Goal: Check status: Check status

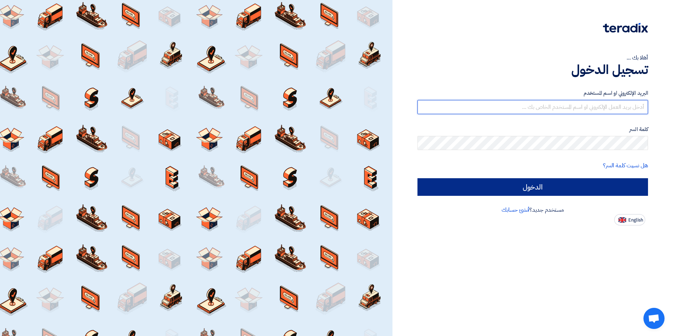
type input "[PERSON_NAME][EMAIL_ADDRESS][PERSON_NAME][DOMAIN_NAME]"
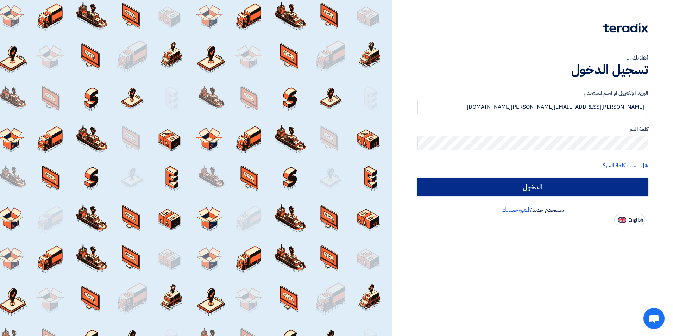
click at [514, 183] on input "الدخول" at bounding box center [533, 187] width 231 height 18
type input "Sign in"
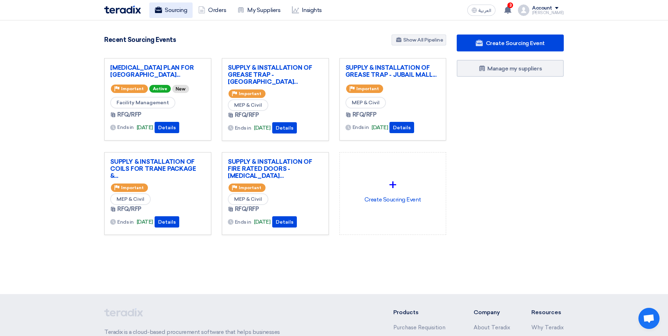
click at [174, 10] on link "Sourcing" at bounding box center [170, 9] width 43 height 15
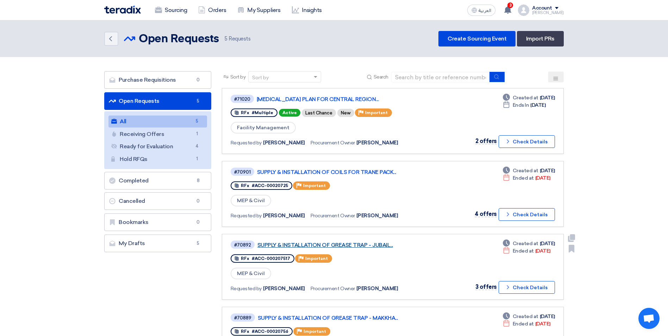
click at [376, 245] on link "SUPPLY & INSTALLATION OF GREASE TRAP - JUBAIL..." at bounding box center [345, 245] width 176 height 6
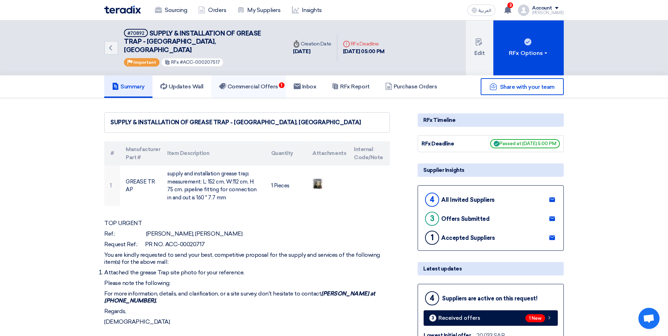
click at [283, 82] on span "1" at bounding box center [282, 85] width 6 height 6
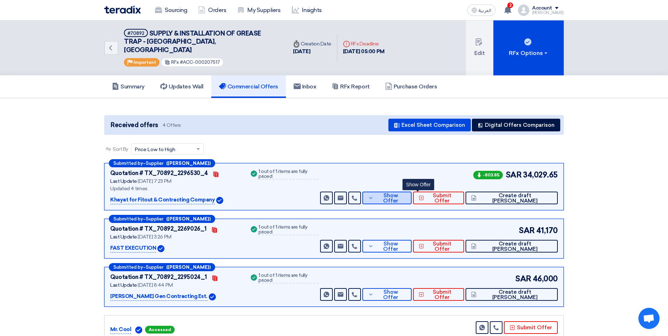
click at [406, 193] on span "Show Offer" at bounding box center [390, 198] width 31 height 11
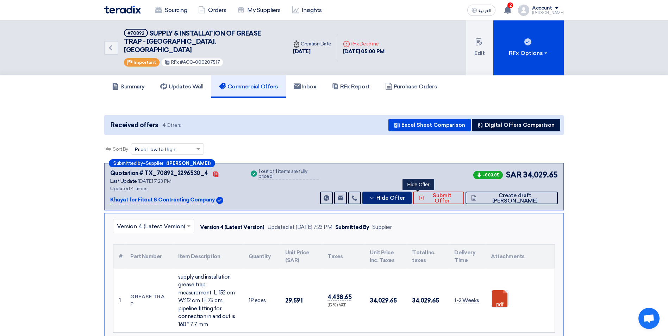
click at [375, 195] on icon at bounding box center [372, 198] width 6 height 6
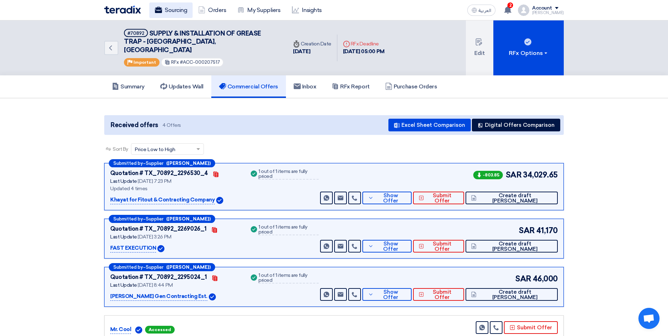
click at [175, 12] on link "Sourcing" at bounding box center [170, 9] width 43 height 15
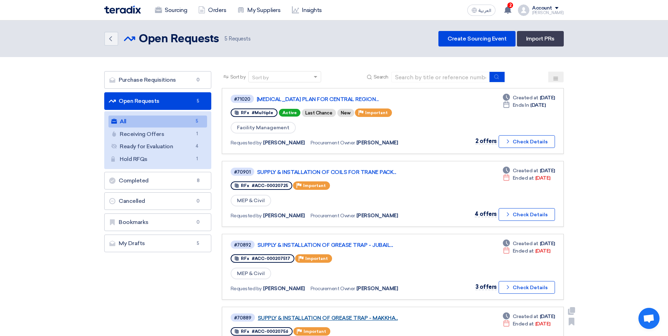
click at [357, 318] on link "SUPPLY & INSTALLATION OF GREASE TRAP - MAKKHA..." at bounding box center [346, 318] width 176 height 6
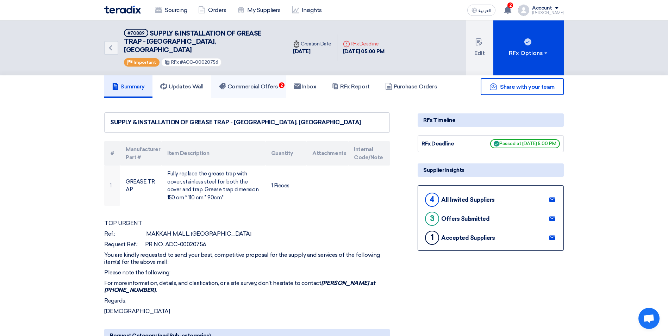
click at [244, 83] on h5 "Commercial Offers 2" at bounding box center [248, 86] width 59 height 7
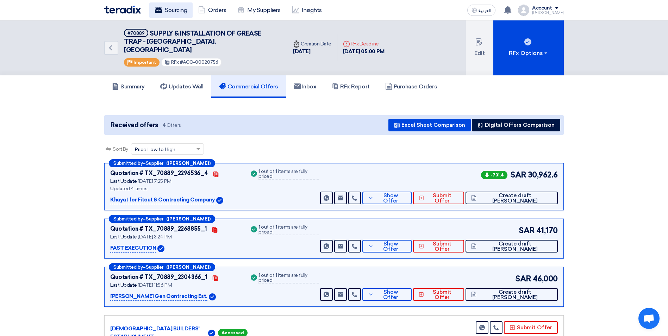
click at [163, 6] on link "Sourcing" at bounding box center [170, 9] width 43 height 15
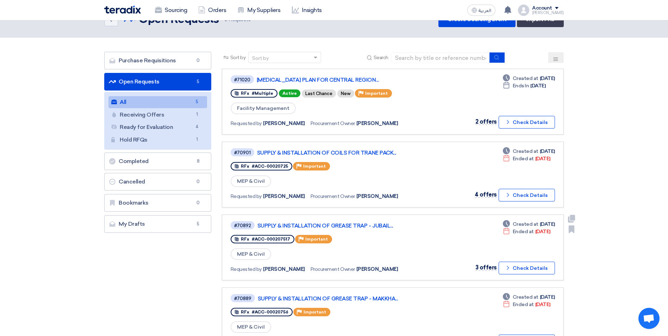
scroll to position [35, 0]
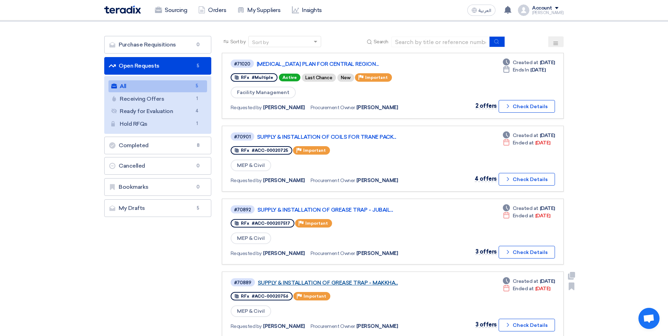
click at [373, 283] on link "SUPPLY & INSTALLATION OF GREASE TRAP - MAKKHA..." at bounding box center [346, 283] width 176 height 6
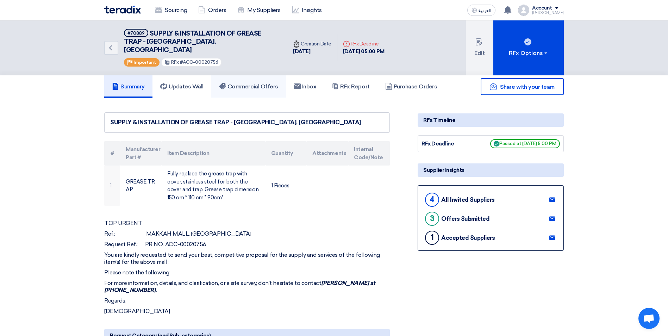
click at [278, 85] on link "Commercial Offers" at bounding box center [248, 86] width 75 height 23
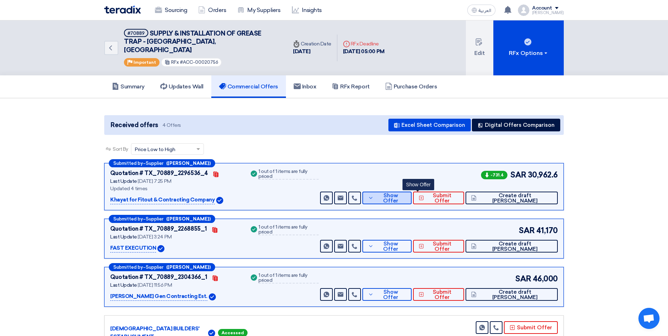
click at [406, 193] on span "Show Offer" at bounding box center [390, 198] width 31 height 11
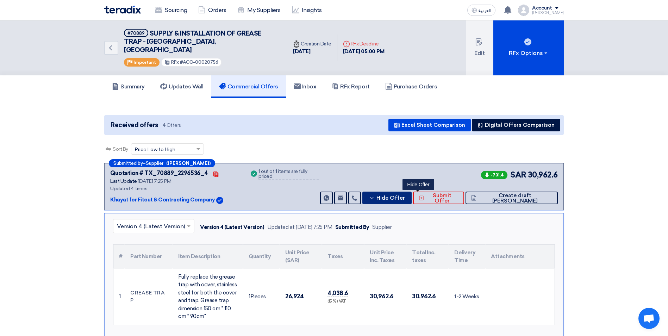
click at [400, 192] on button "Hide Offer" at bounding box center [386, 198] width 49 height 13
